Goal: Register for event/course

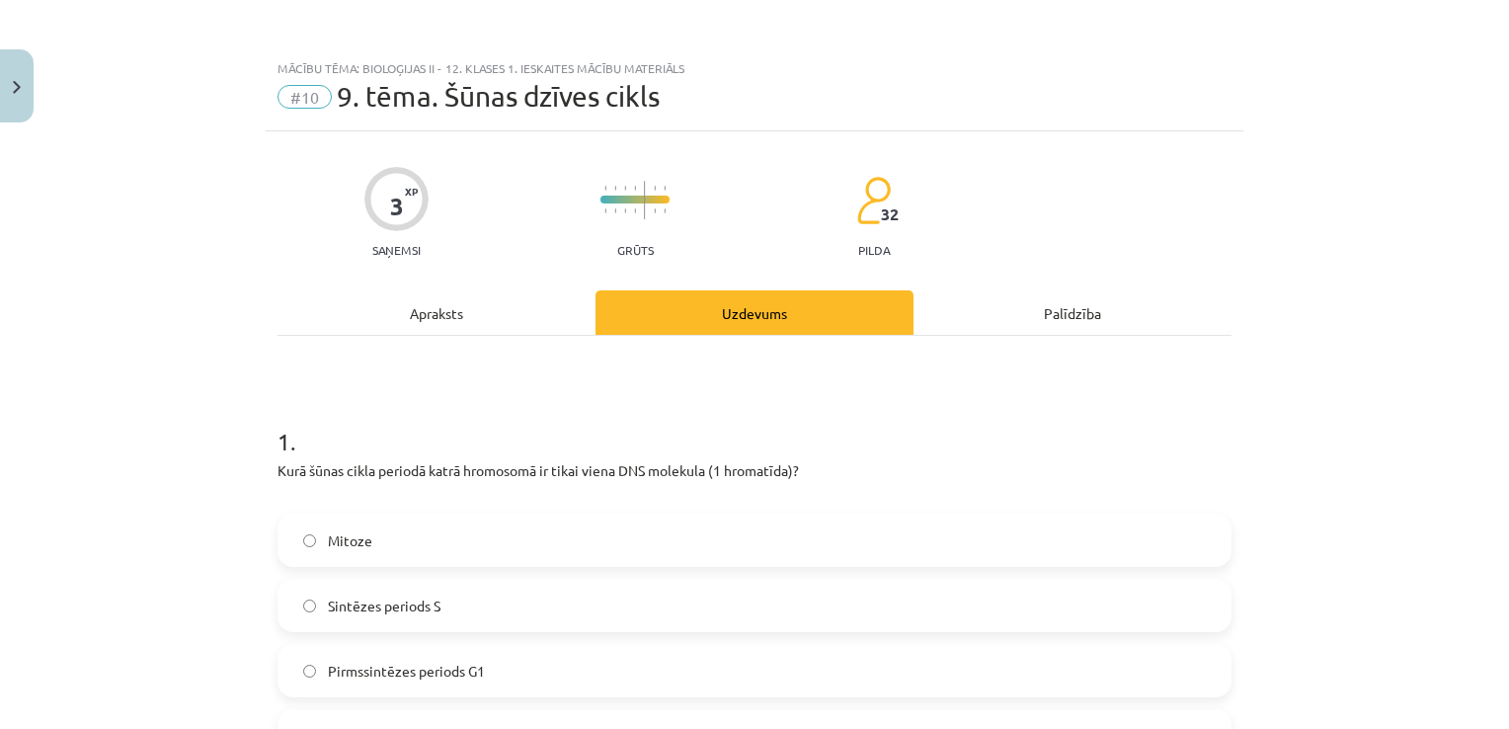
scroll to position [370, 0]
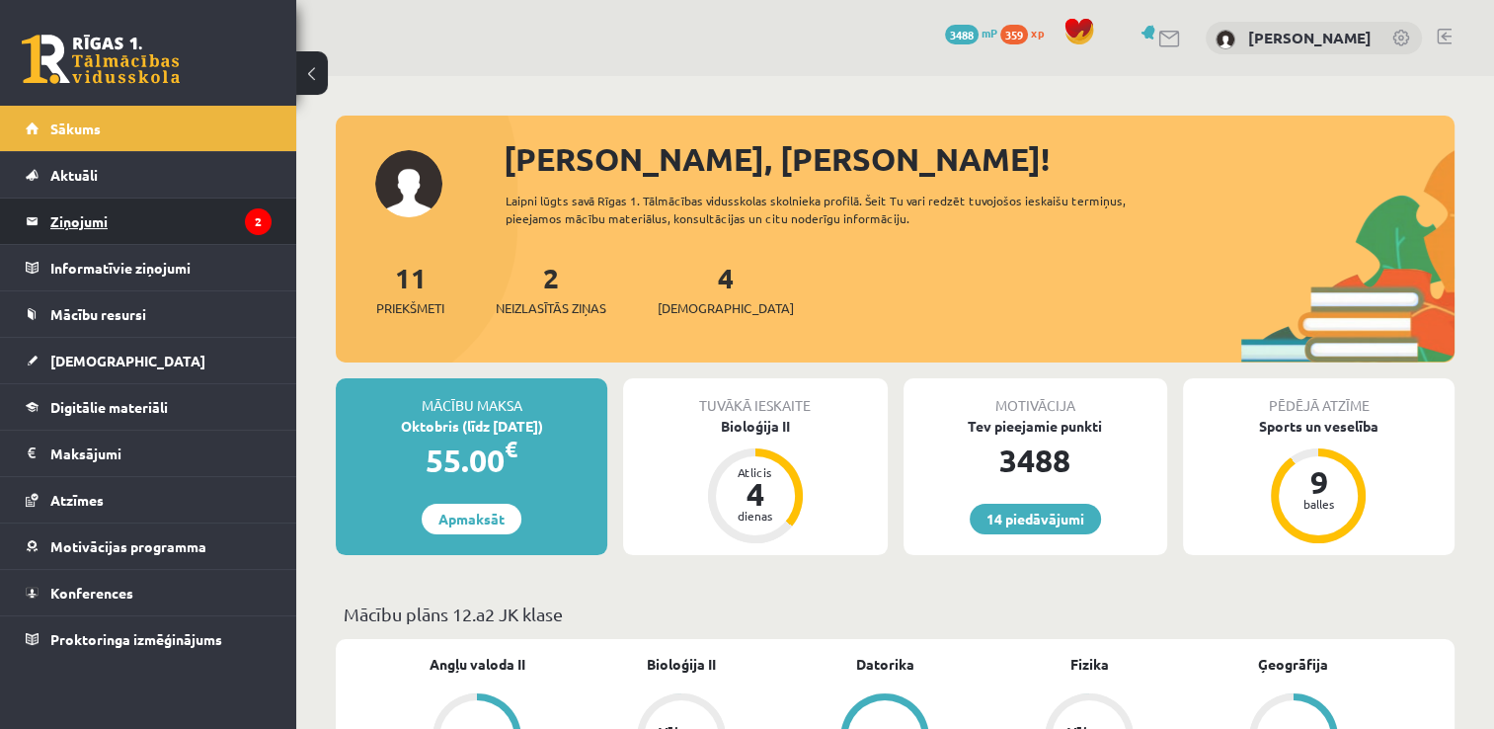
click at [226, 212] on legend "Ziņojumi 2" at bounding box center [160, 221] width 221 height 45
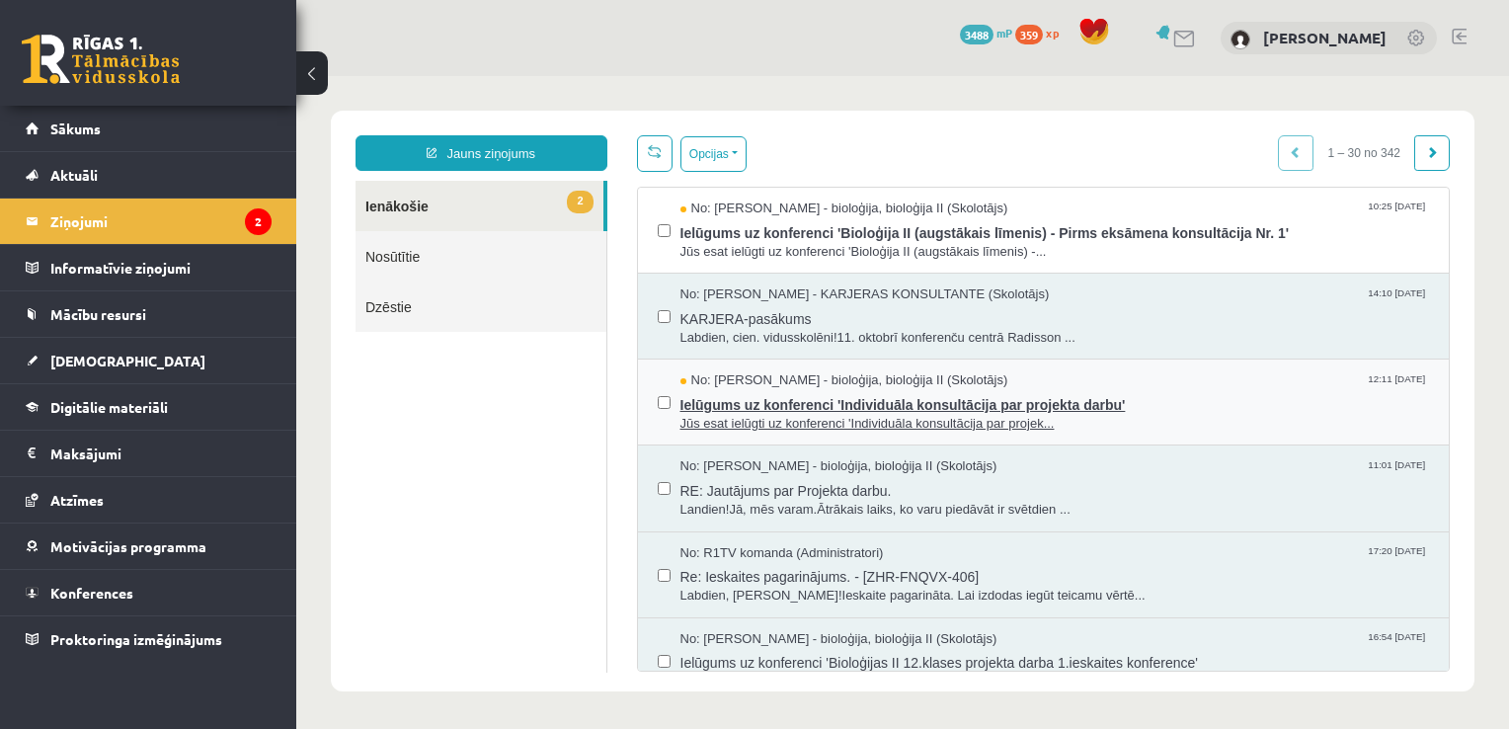
click at [897, 401] on span "Ielūgums uz konferenci 'Individuāla konsultācija par projekta darbu'" at bounding box center [1056, 402] width 750 height 25
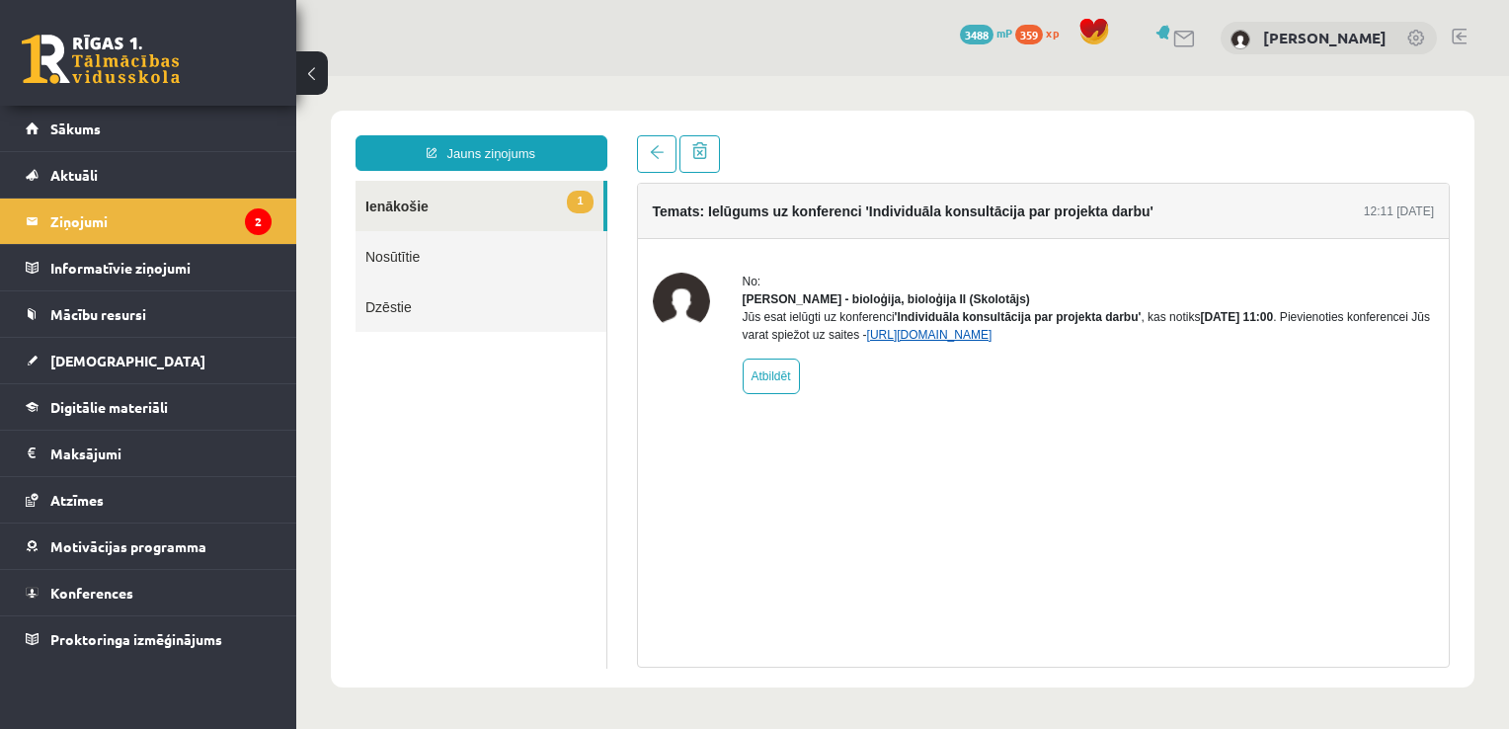
click at [993, 342] on link "https://eskola.r1tv.lv/conferences/5159/join" at bounding box center [929, 335] width 125 height 14
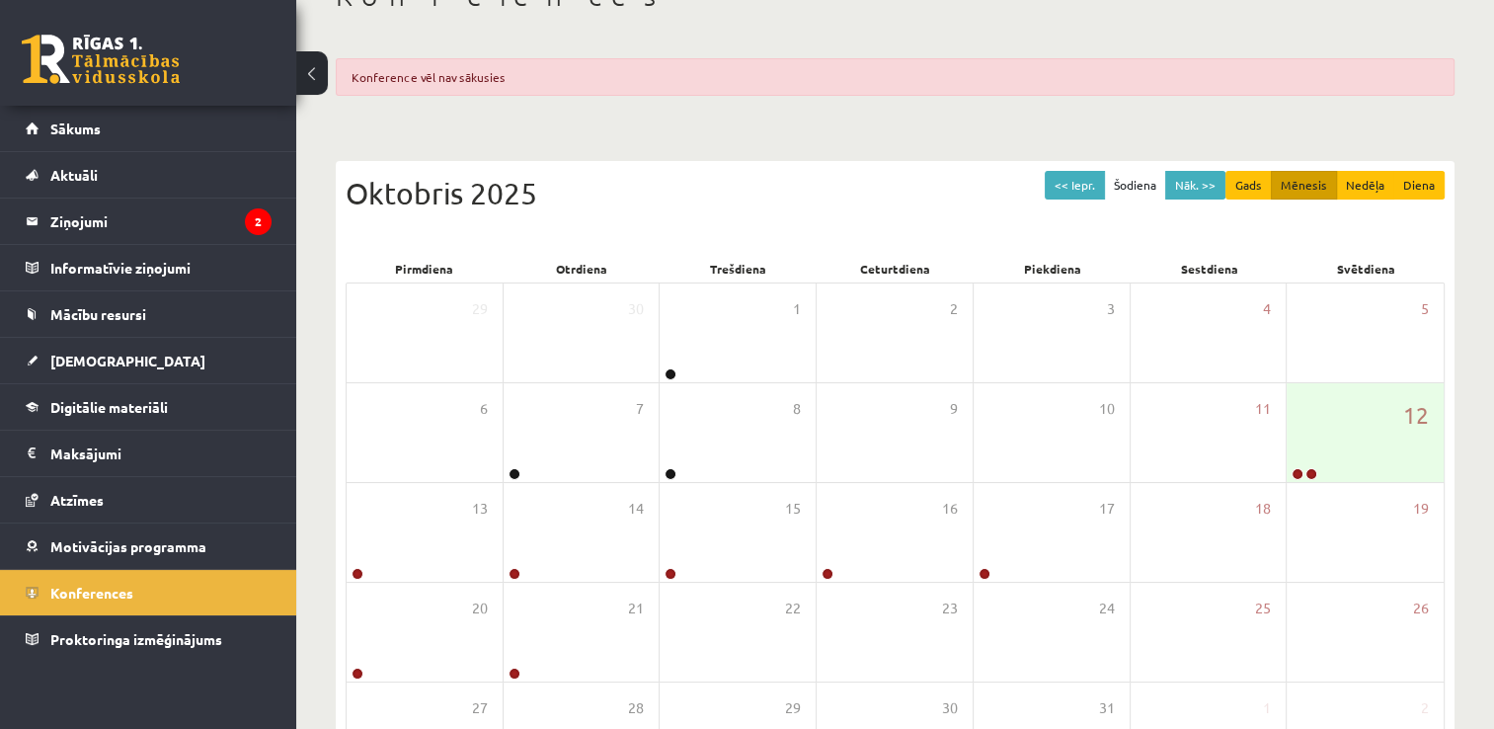
scroll to position [164, 0]
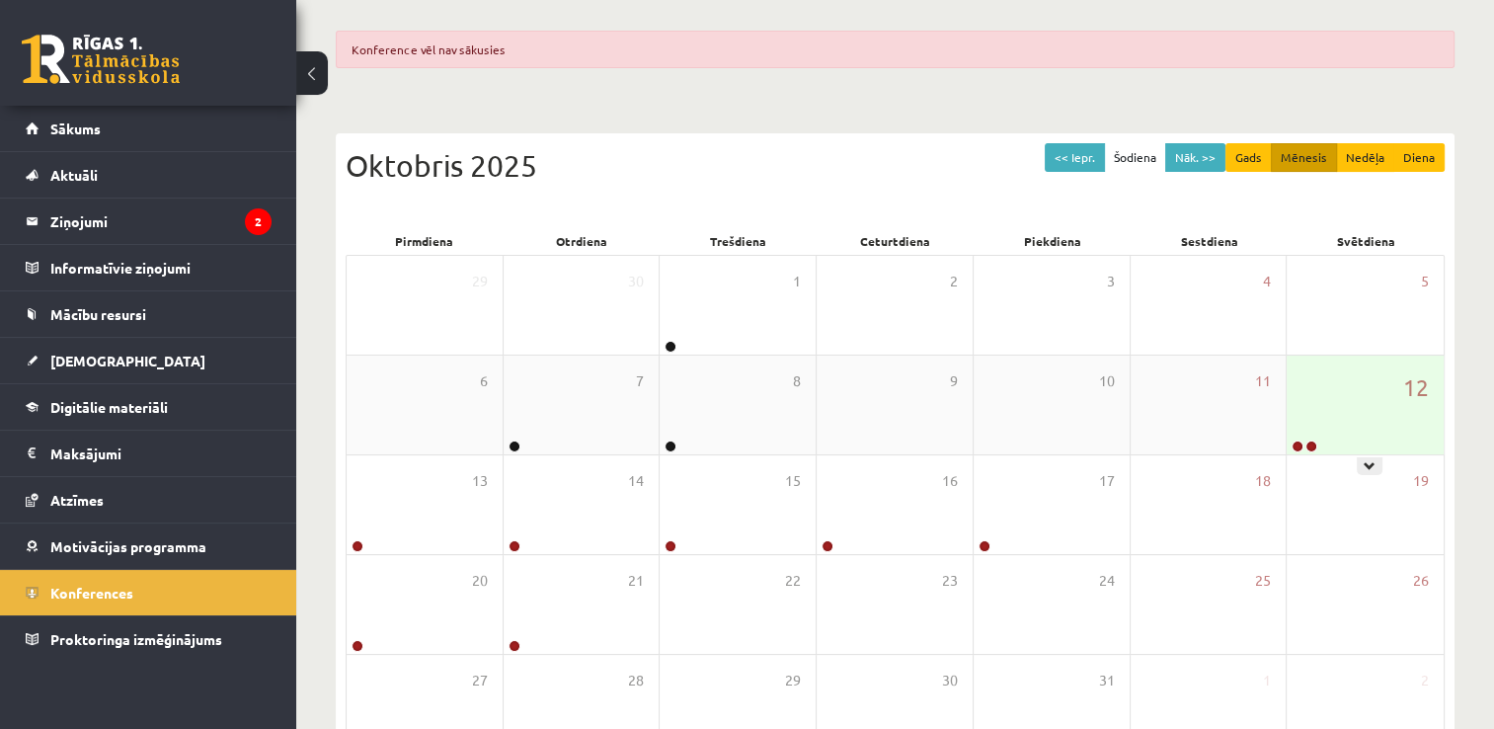
click at [1375, 393] on div "12" at bounding box center [1365, 405] width 157 height 99
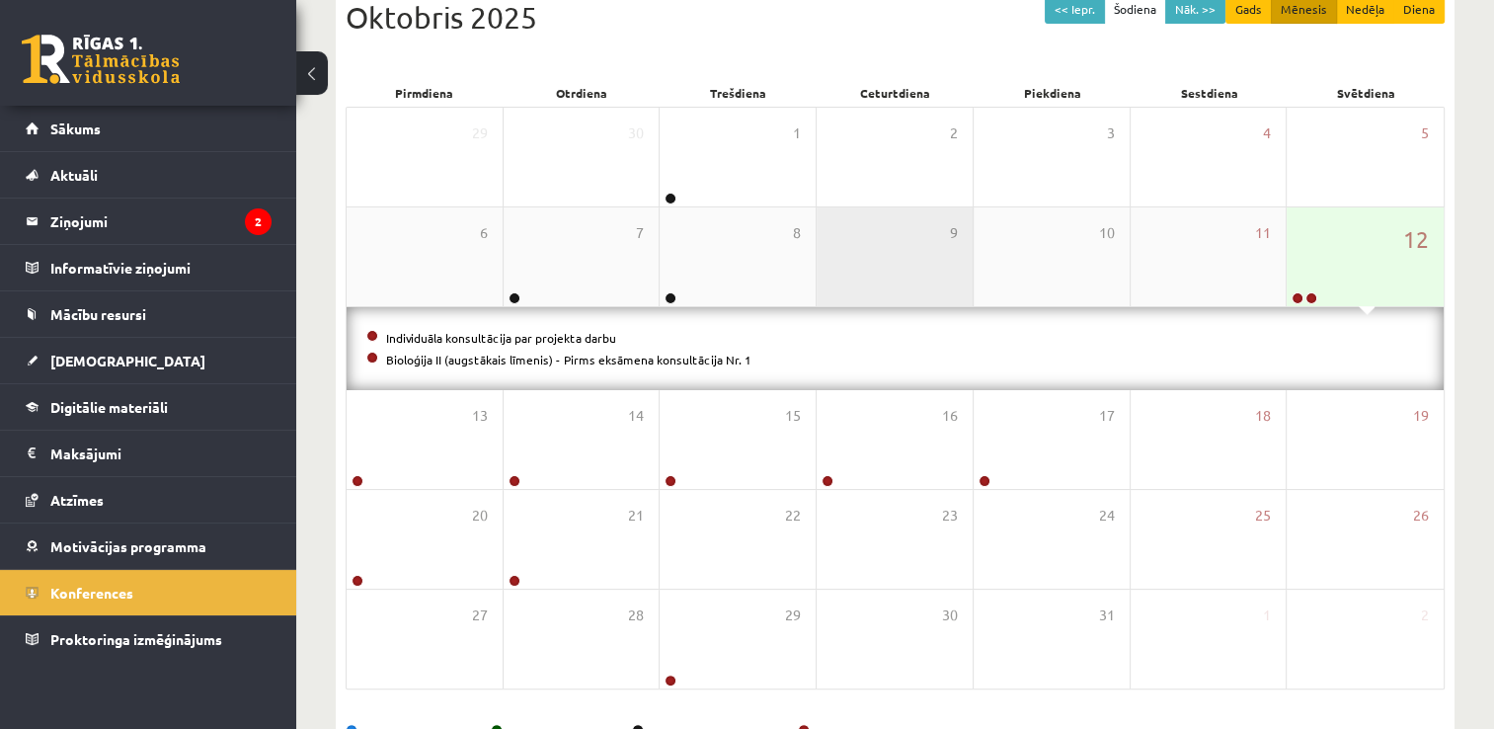
scroll to position [319, 0]
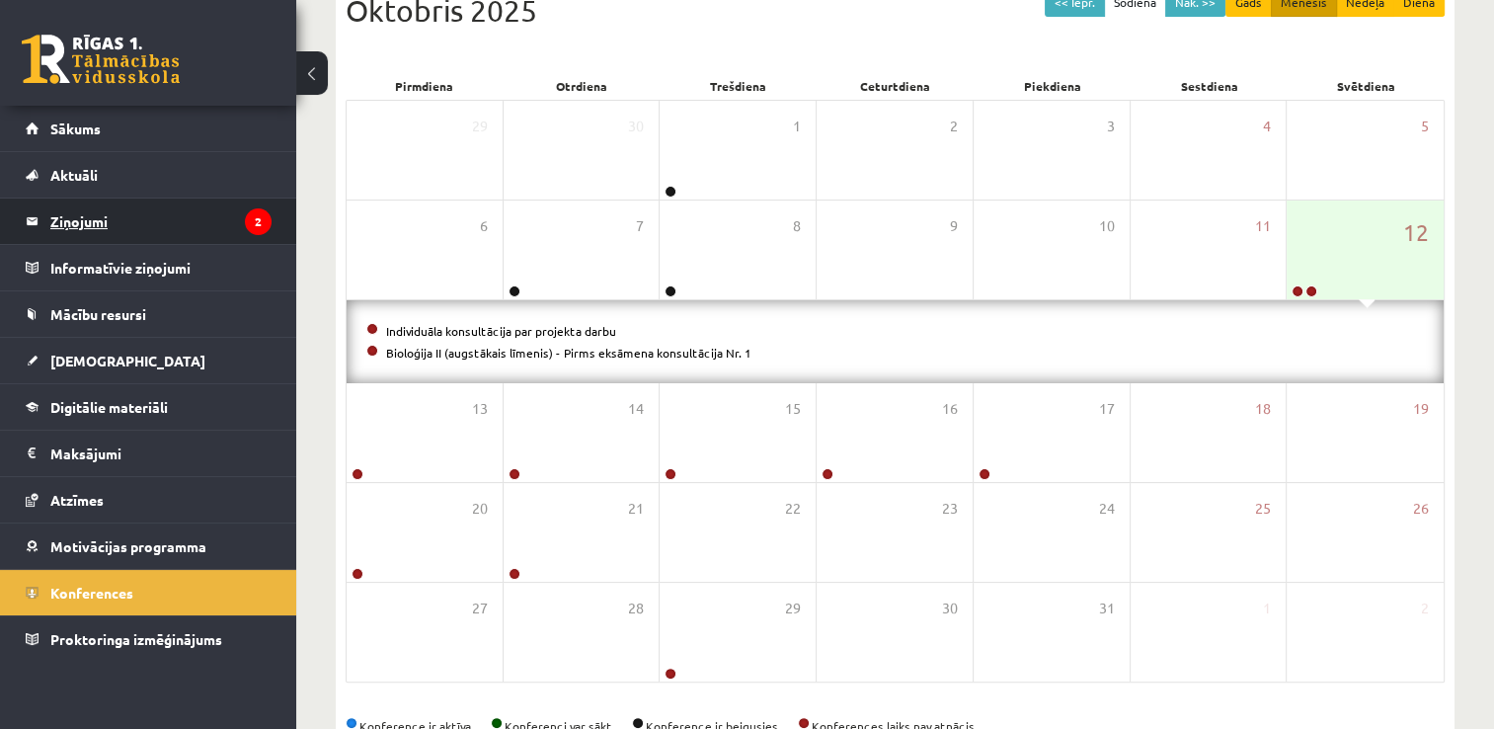
click at [182, 222] on legend "Ziņojumi 2" at bounding box center [160, 221] width 221 height 45
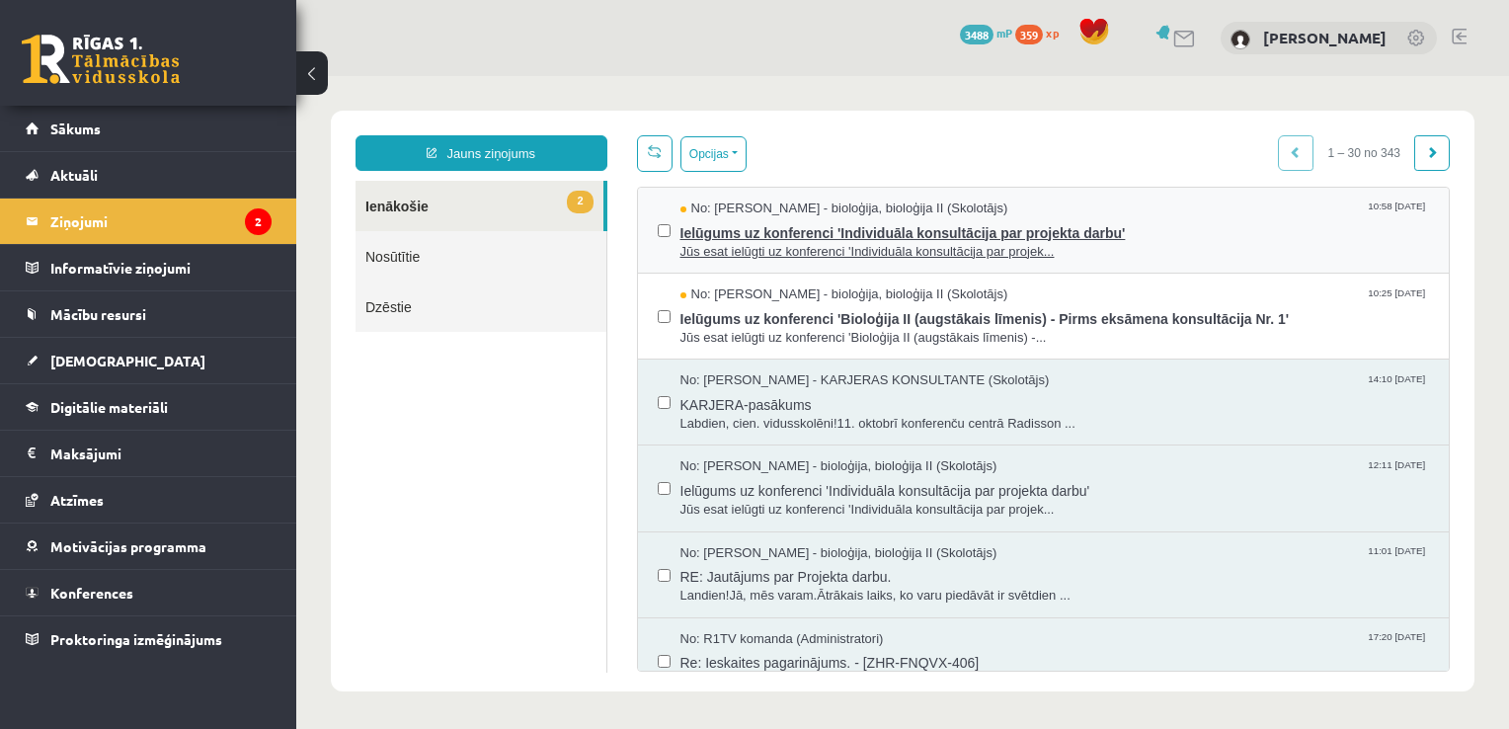
click at [1096, 239] on span "Ielūgums uz konferenci 'Individuāla konsultācija par projekta darbu'" at bounding box center [1056, 230] width 750 height 25
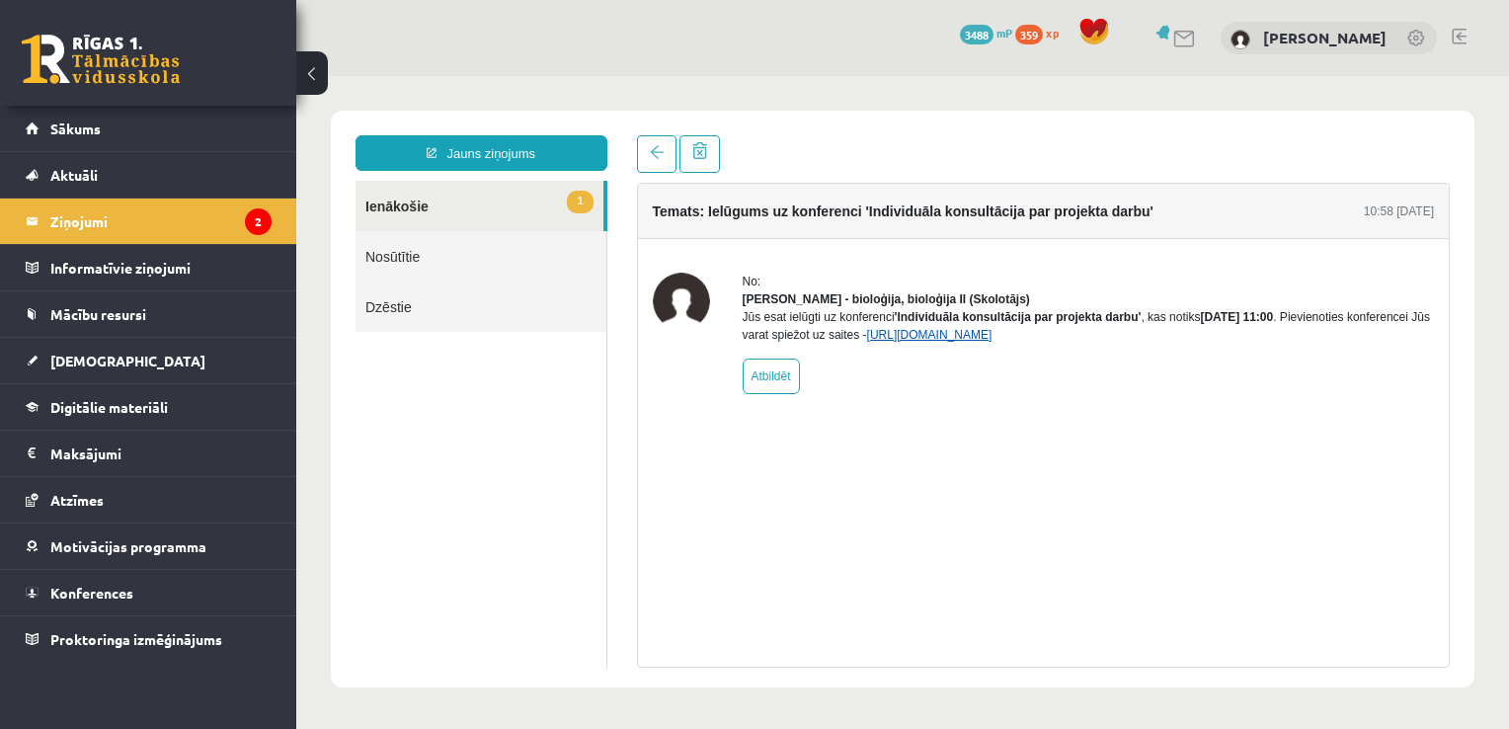
click at [993, 342] on link "https://eskola.r1tv.lv/conferences/5159/join" at bounding box center [929, 335] width 125 height 14
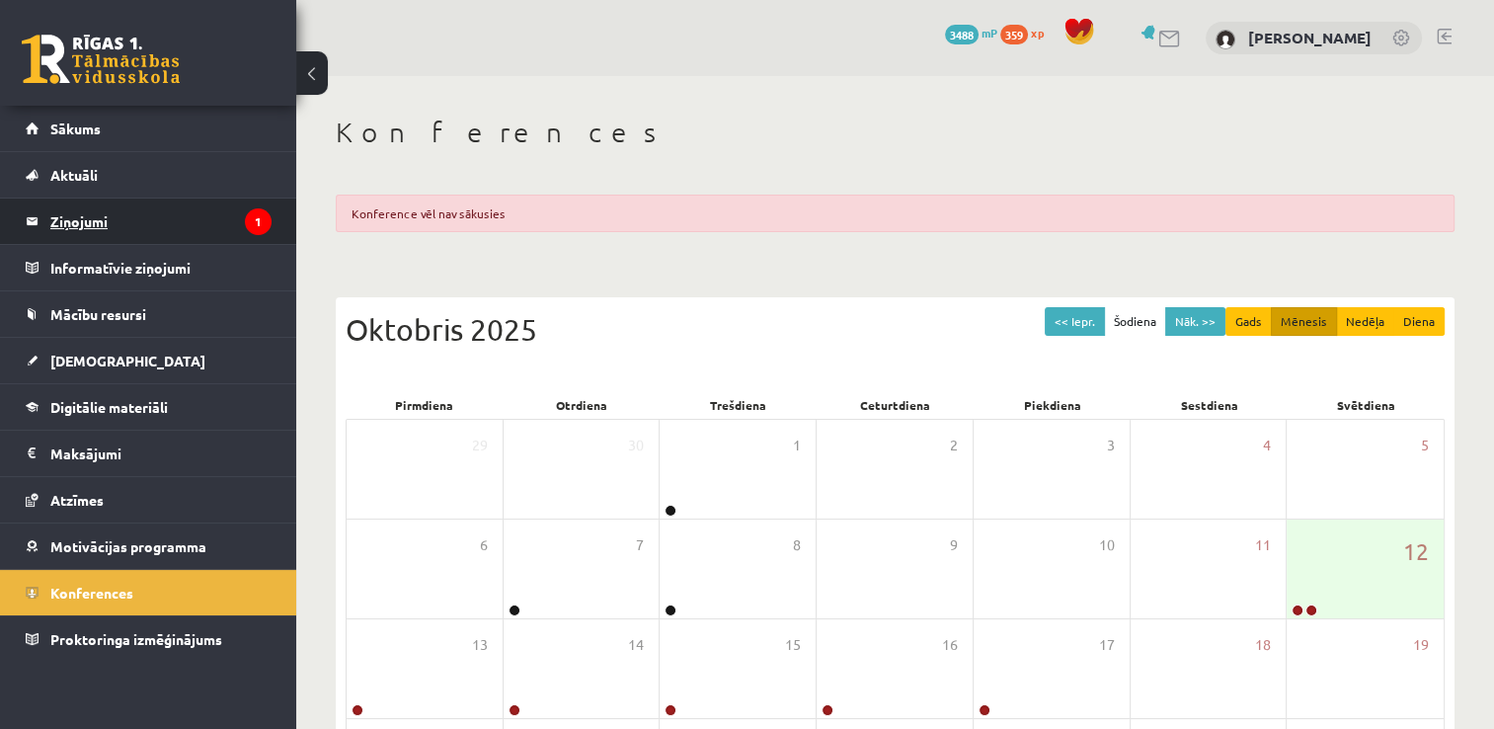
click at [157, 231] on legend "Ziņojumi 1" at bounding box center [160, 221] width 221 height 45
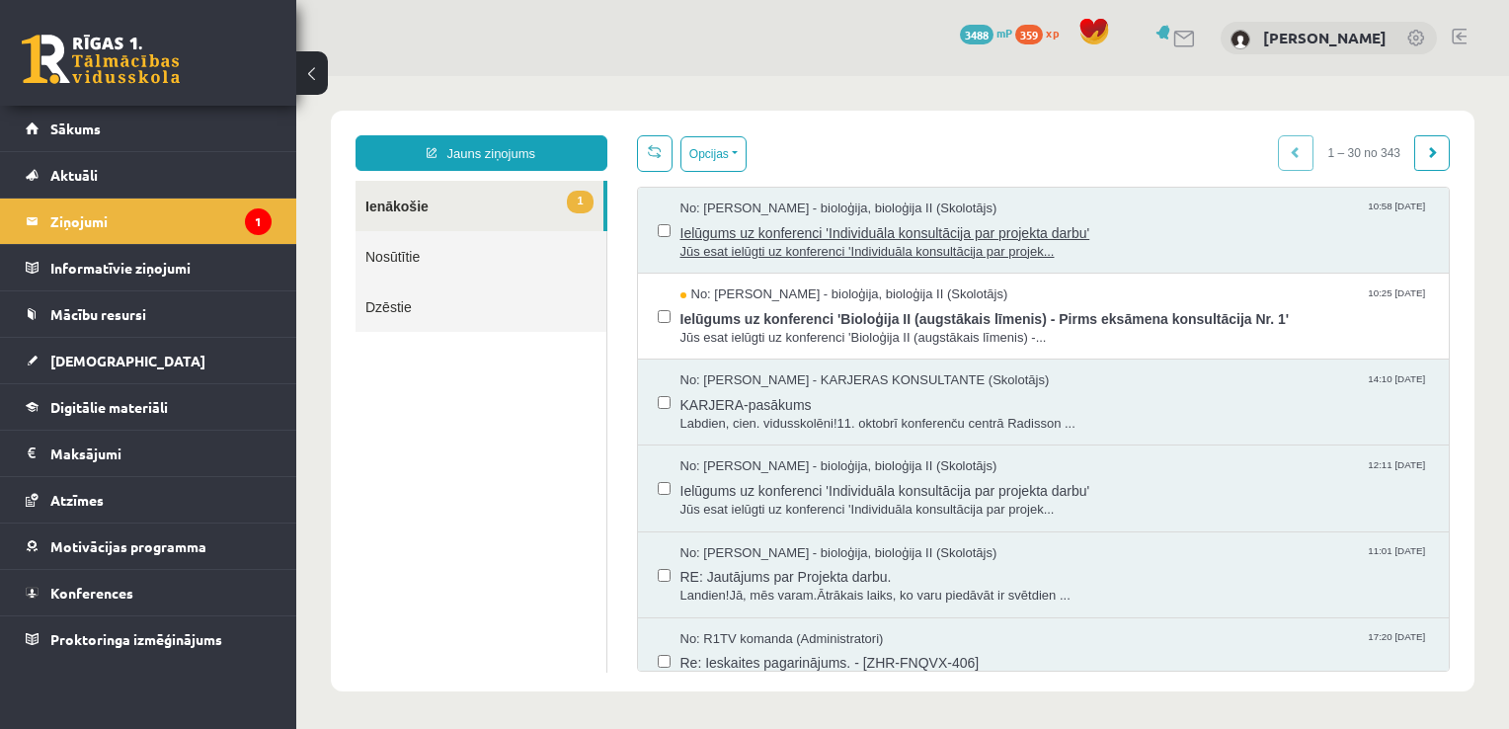
click at [1005, 225] on span "Ielūgums uz konferenci 'Individuāla konsultācija par projekta darbu'" at bounding box center [1056, 230] width 750 height 25
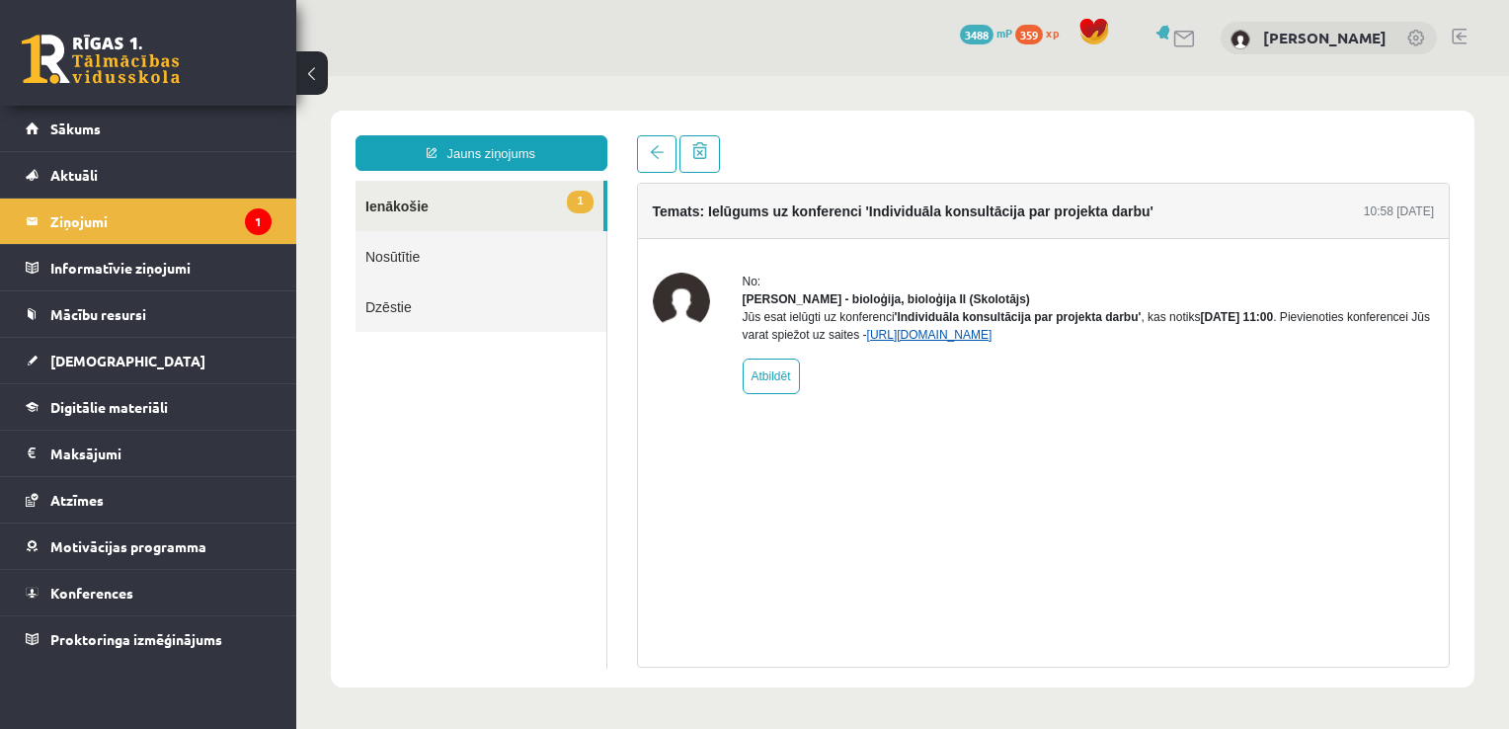
click at [993, 342] on link "[URL][DOMAIN_NAME]" at bounding box center [929, 335] width 125 height 14
click at [142, 124] on link "Sākums" at bounding box center [149, 128] width 246 height 45
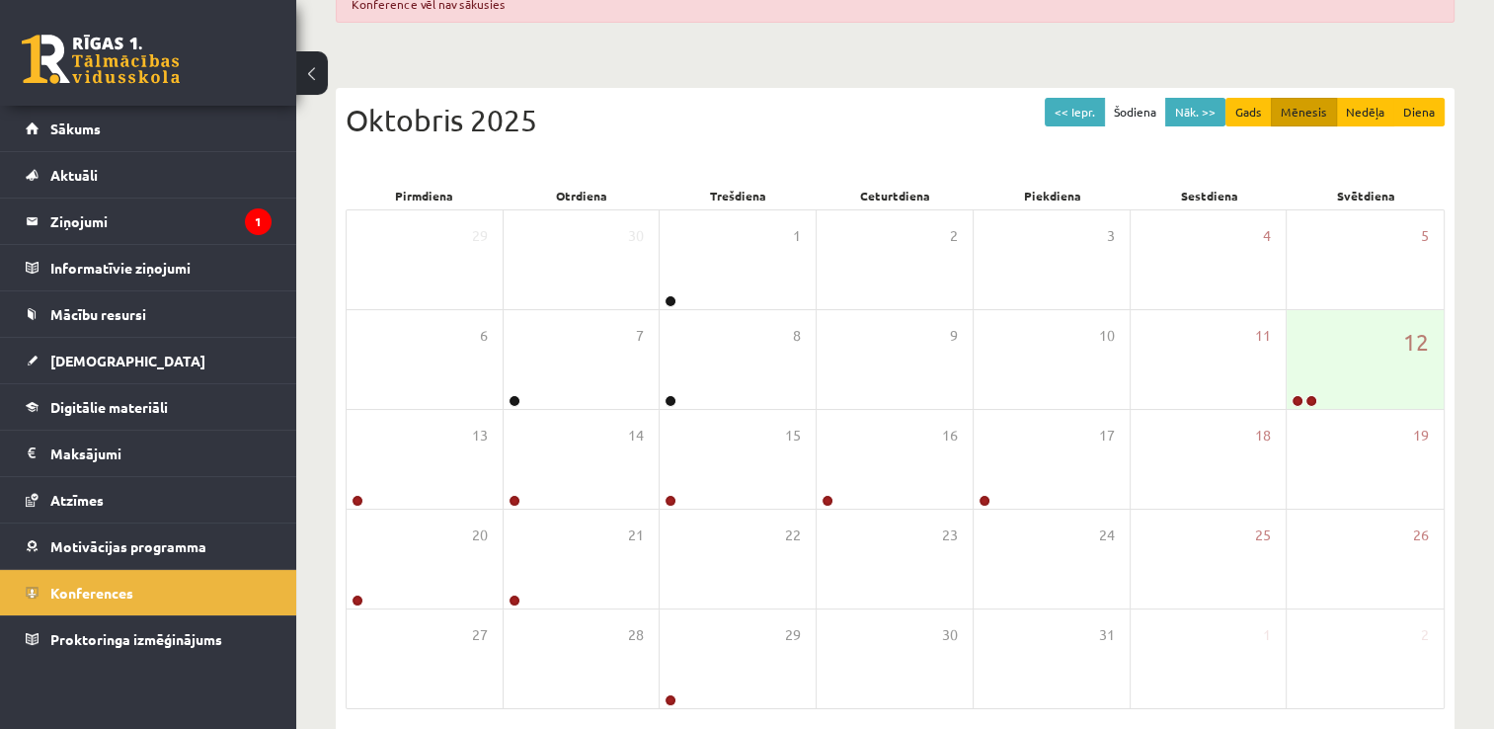
scroll to position [211, 0]
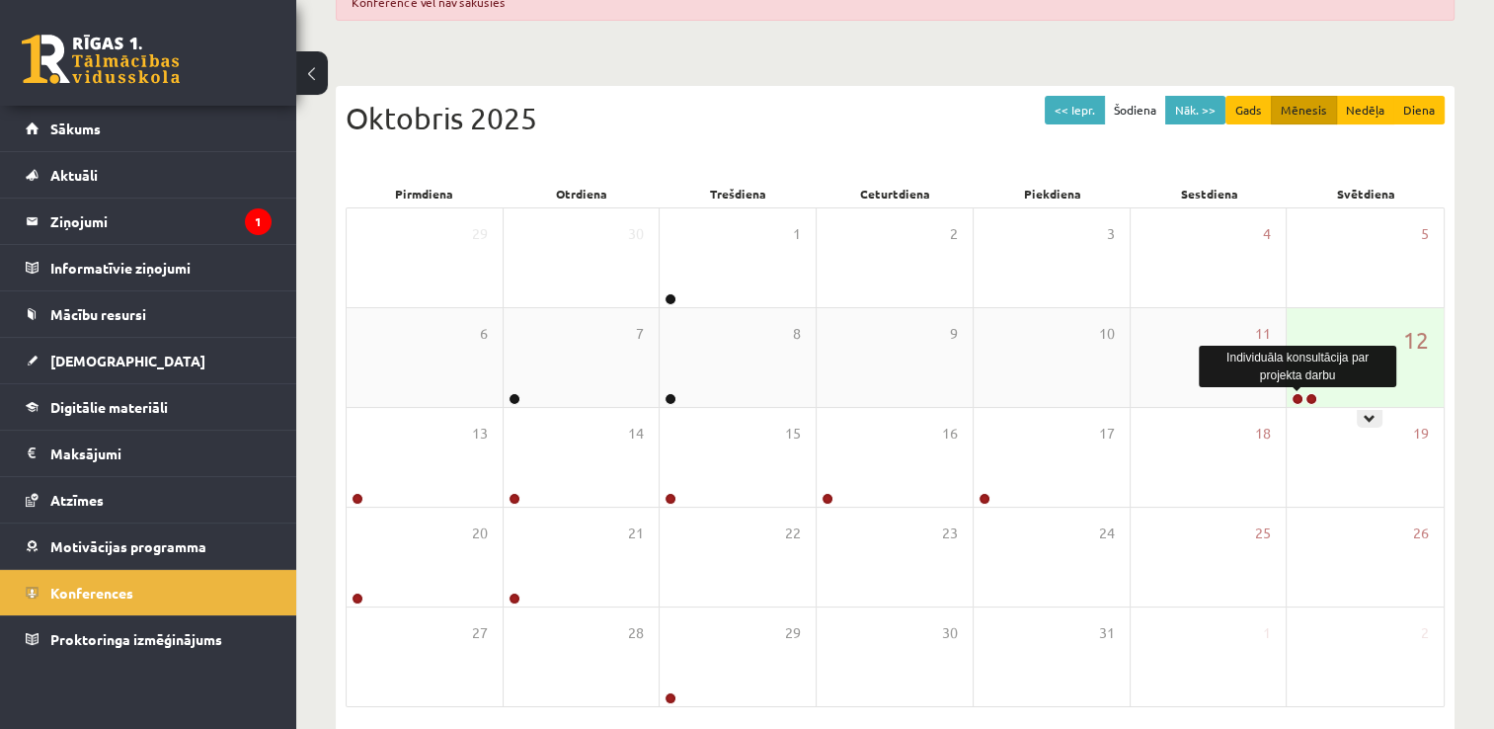
click at [1296, 396] on link at bounding box center [1298, 399] width 12 height 12
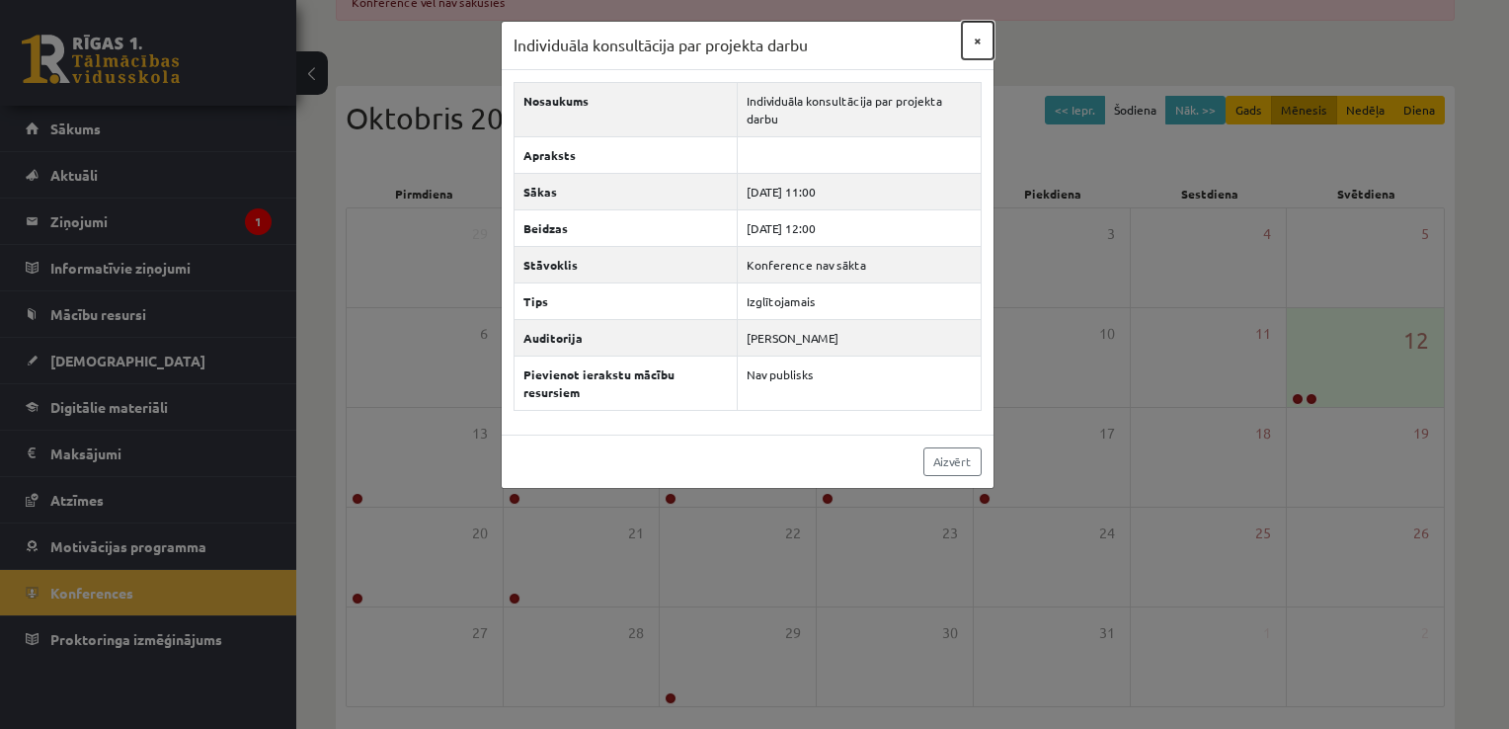
click at [976, 43] on button "×" at bounding box center [978, 41] width 32 height 38
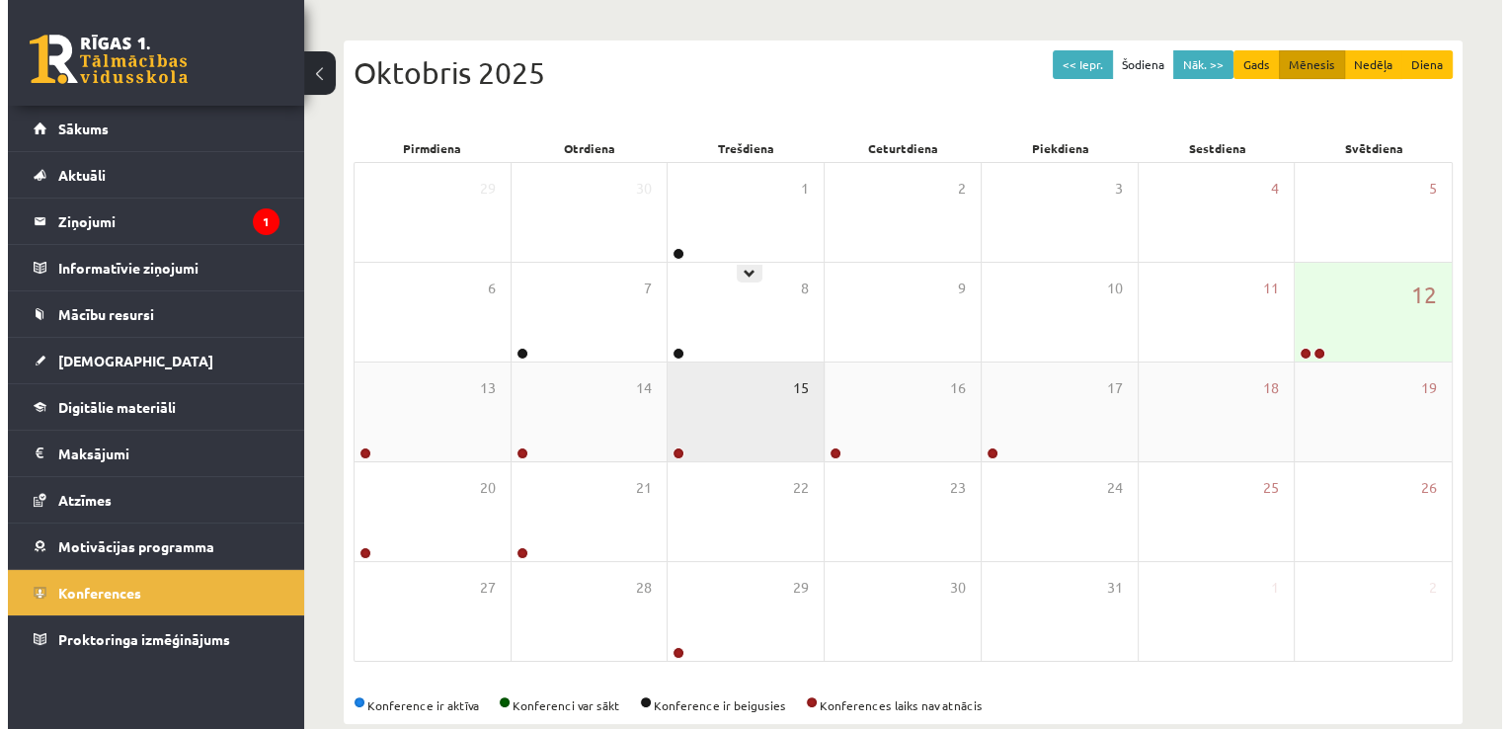
scroll to position [257, 0]
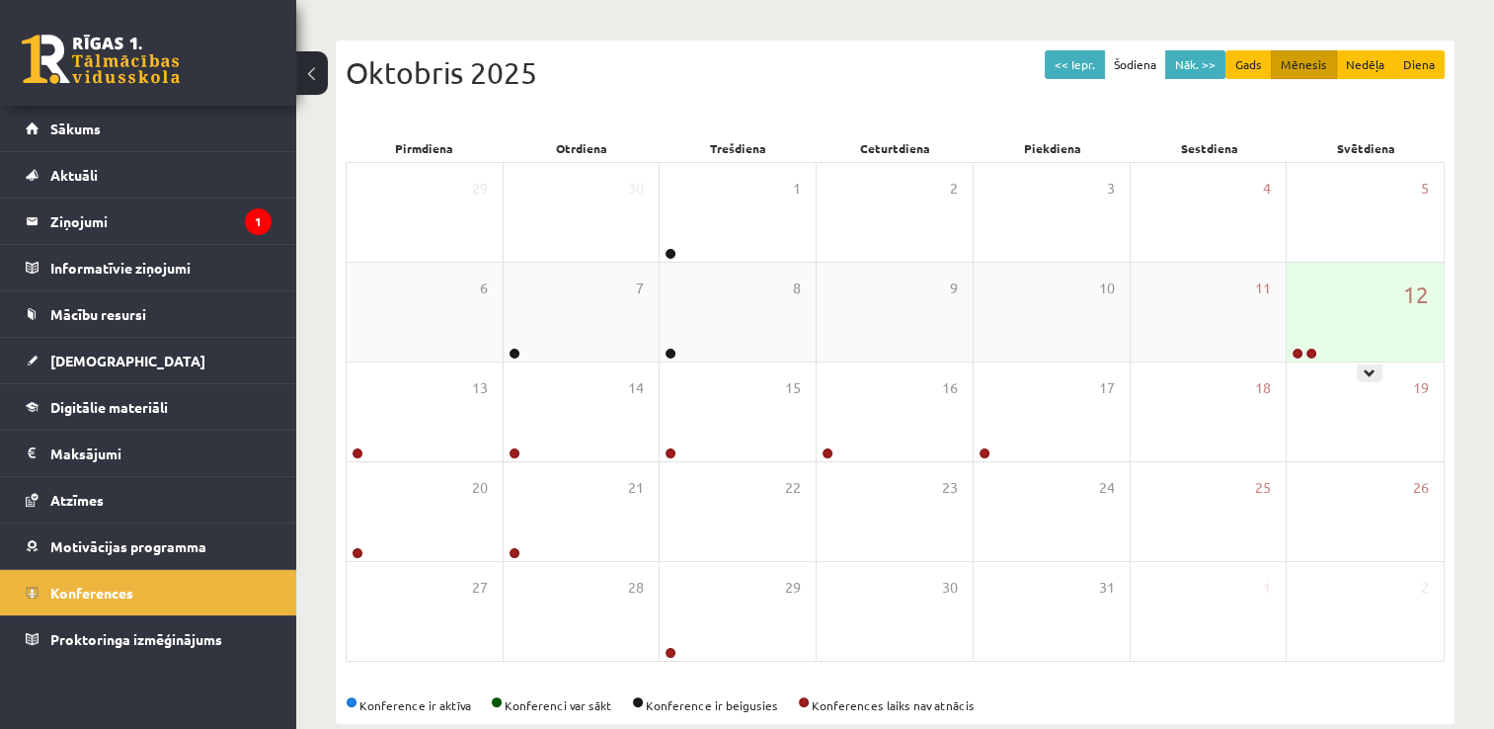
click at [1343, 292] on div "12" at bounding box center [1365, 312] width 157 height 99
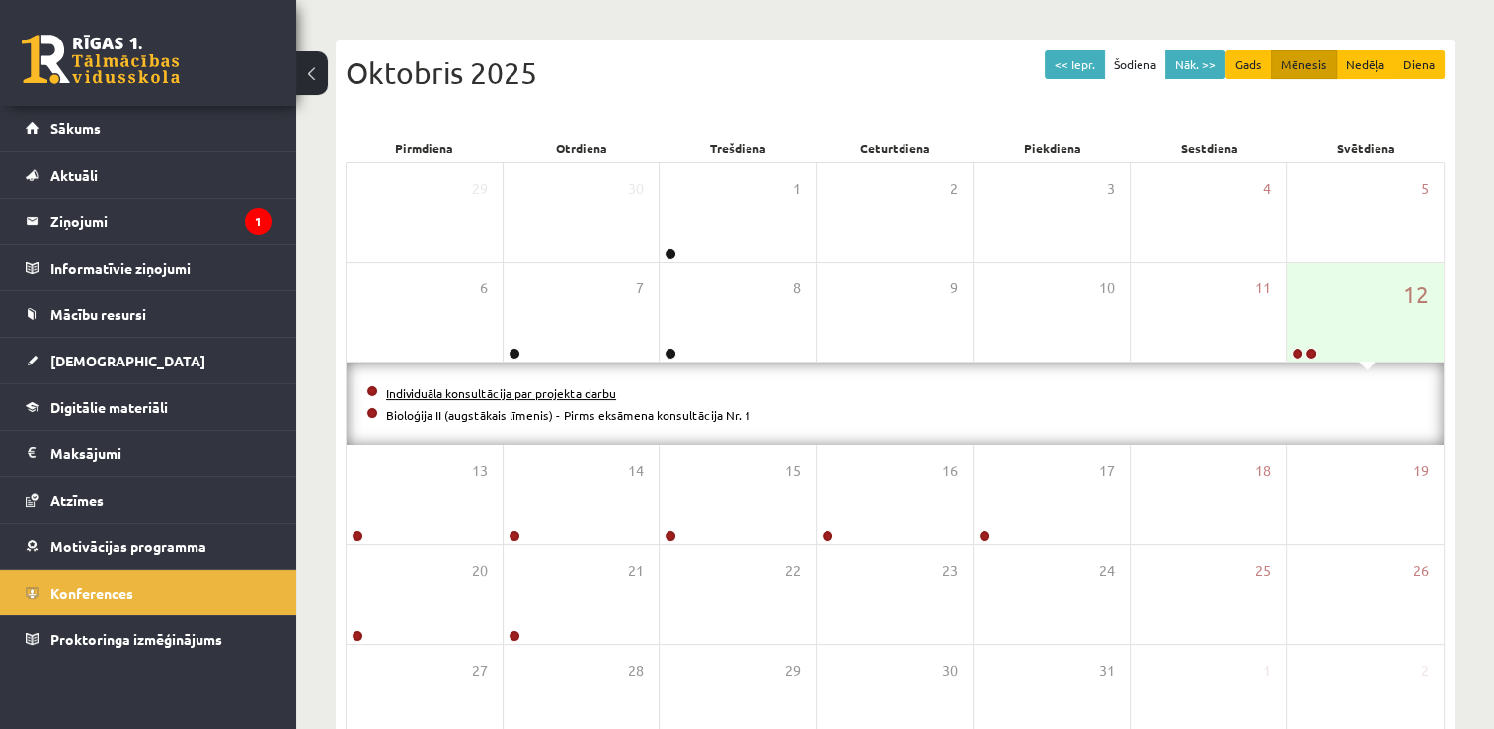
click at [439, 392] on link "Individuāla konsultācija par projekta darbu" at bounding box center [501, 393] width 230 height 16
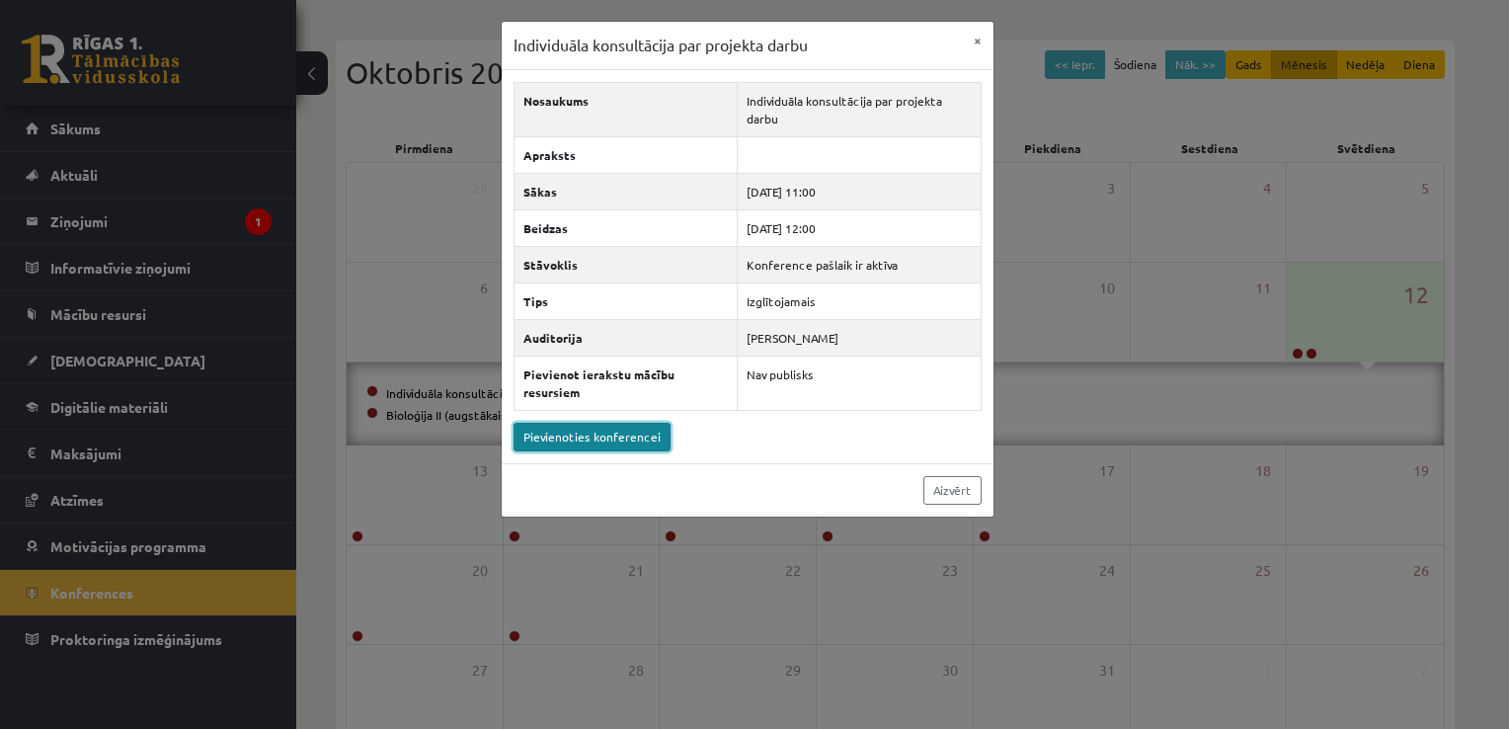
click at [620, 429] on link "Pievienoties konferencei" at bounding box center [592, 437] width 157 height 29
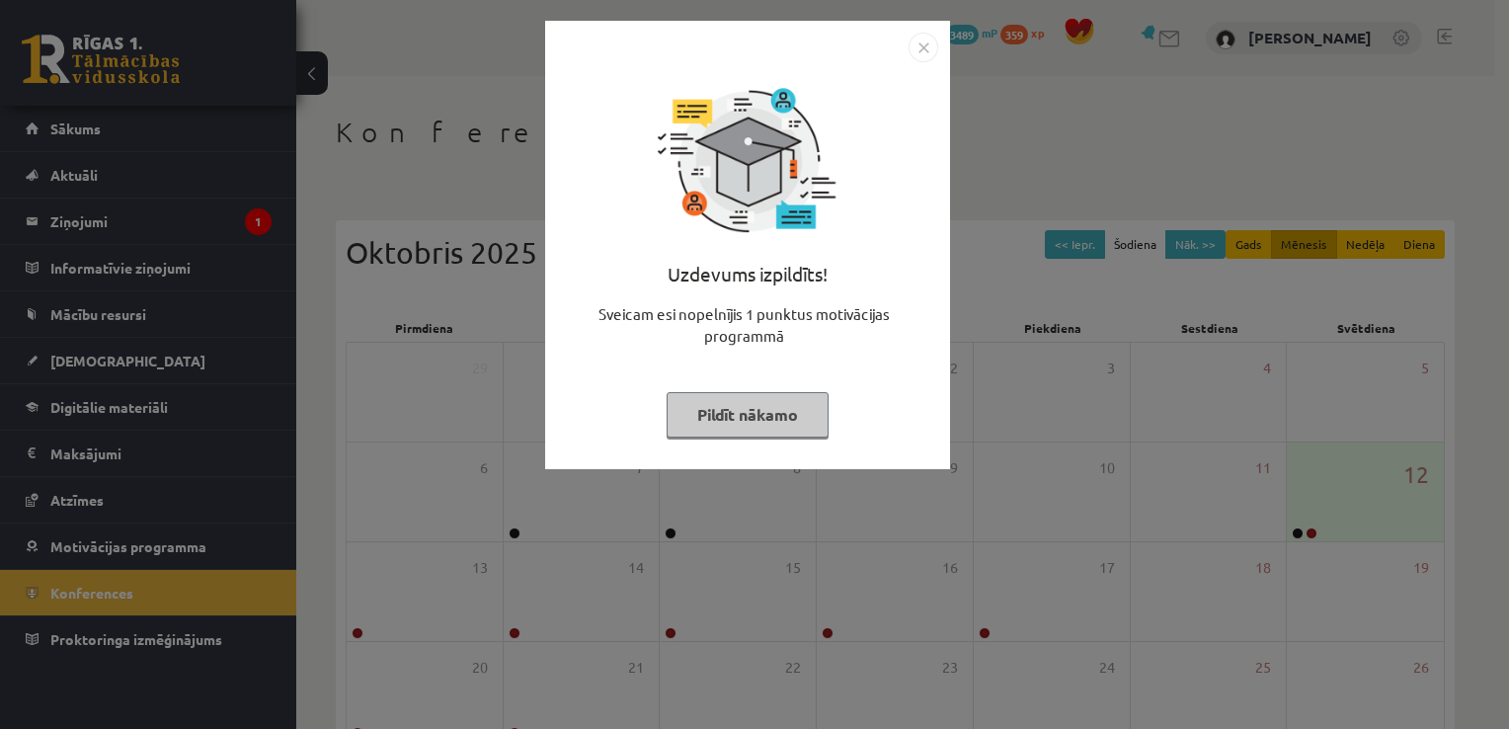
click at [747, 413] on button "Pildīt nākamo" at bounding box center [748, 414] width 162 height 45
